Goal: Book appointment/travel/reservation

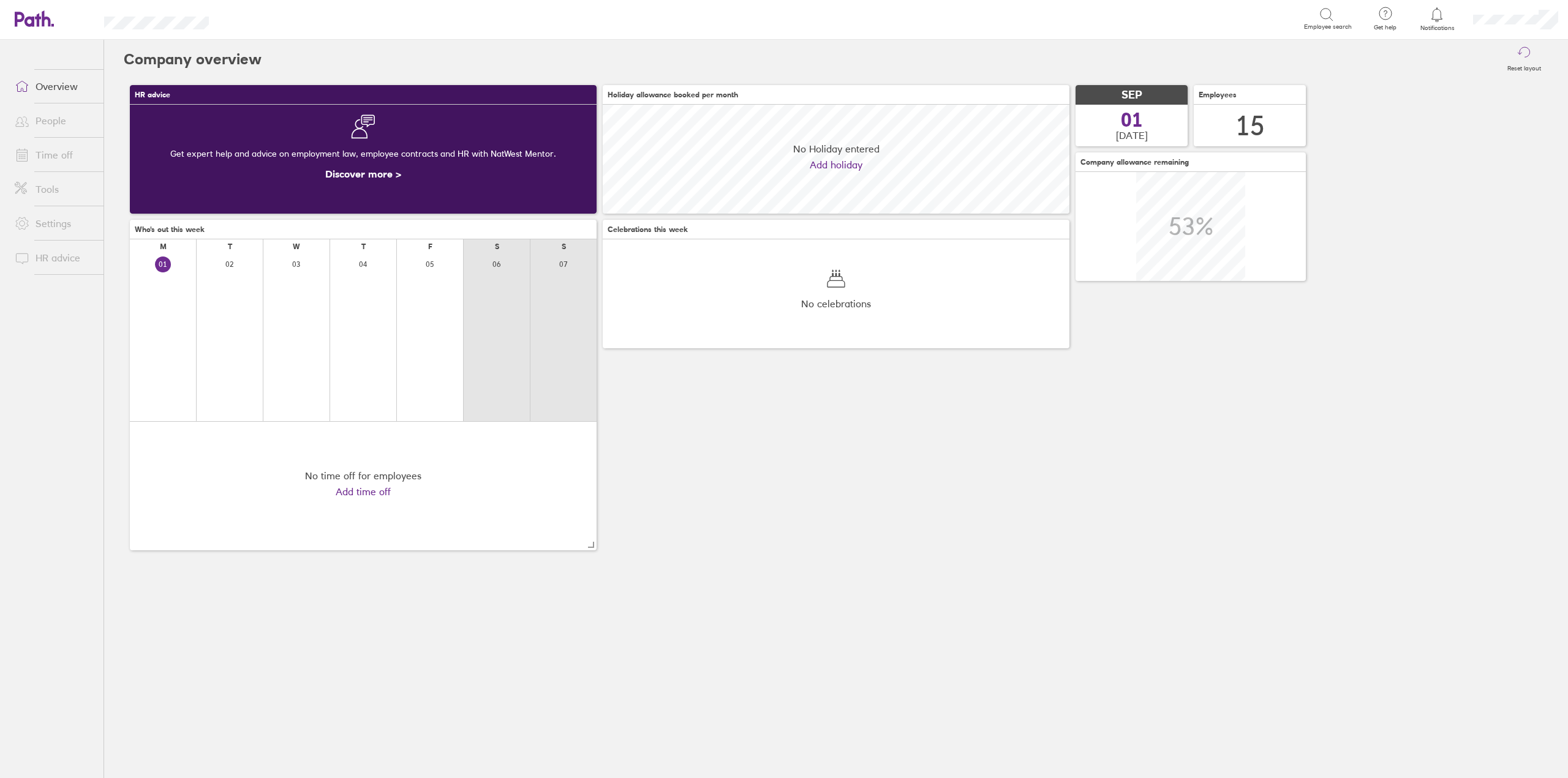
scroll to position [109, 467]
drag, startPoint x: 54, startPoint y: 139, endPoint x: 55, endPoint y: 147, distance: 8.1
click at [54, 145] on li "Time off" at bounding box center [52, 155] width 103 height 35
click at [55, 147] on link "Time off" at bounding box center [54, 155] width 99 height 25
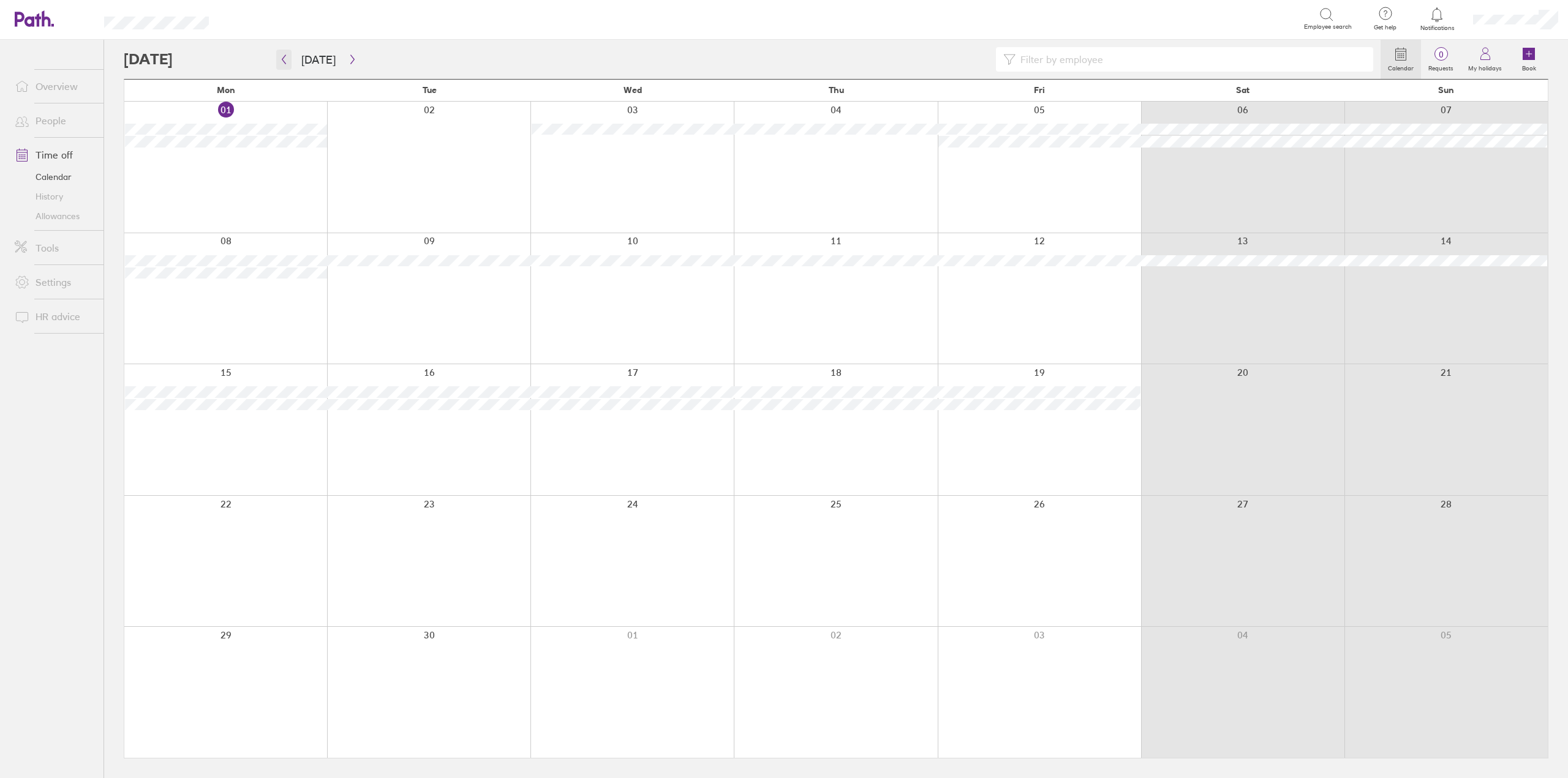
click at [280, 57] on icon "button" at bounding box center [284, 59] width 9 height 10
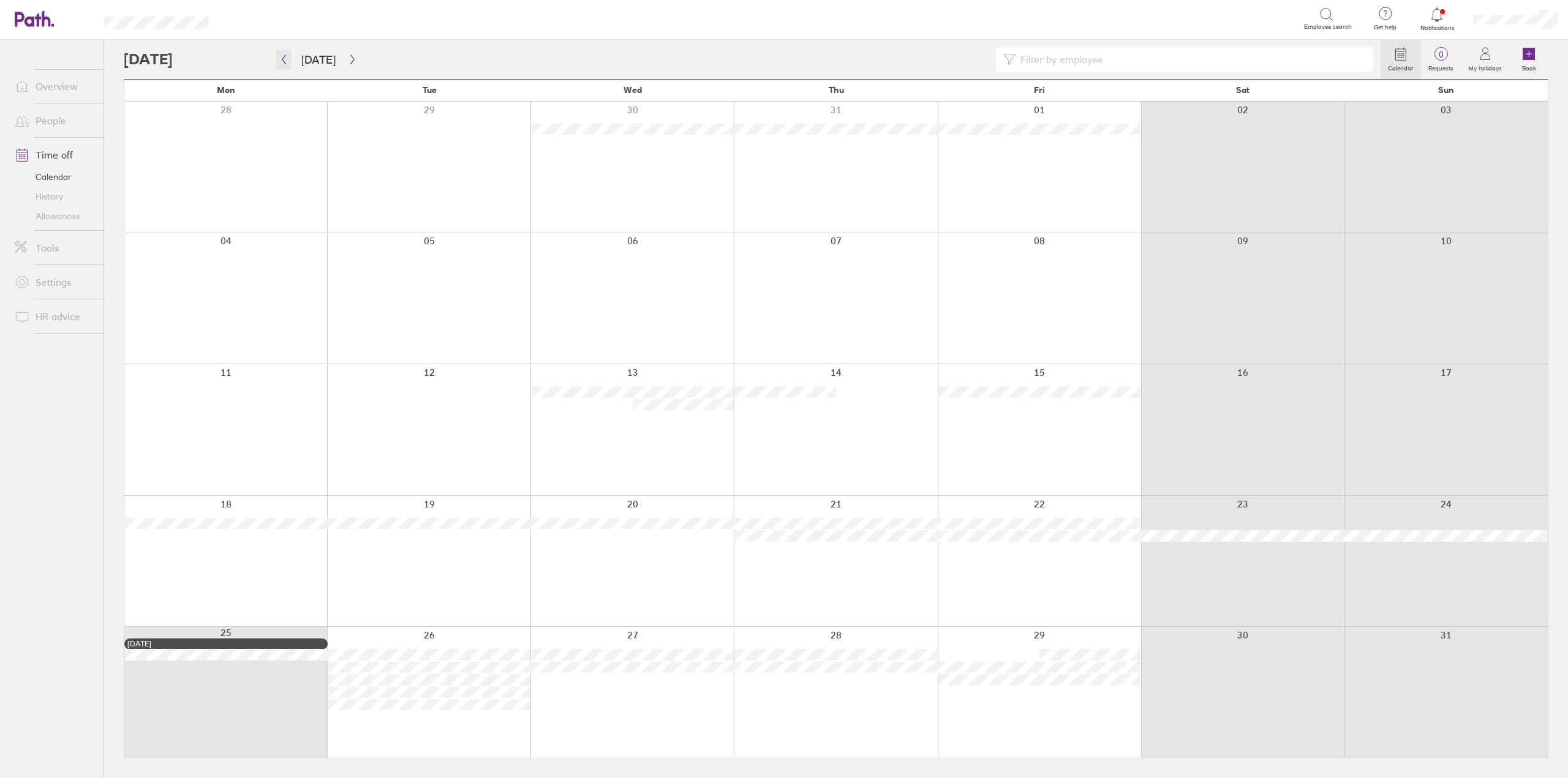
drag, startPoint x: 280, startPoint y: 58, endPoint x: 257, endPoint y: 137, distance: 82.3
click at [264, 108] on div "[DATE] [DATE] Mon Tue Wed Thu Fri Sat Sun 28 29 30 31 01 02 03 04 05 06 07 08 0…" at bounding box center [836, 419] width 1425 height 679
click at [291, 52] on button "button" at bounding box center [284, 60] width 15 height 20
